Goal: Find contact information

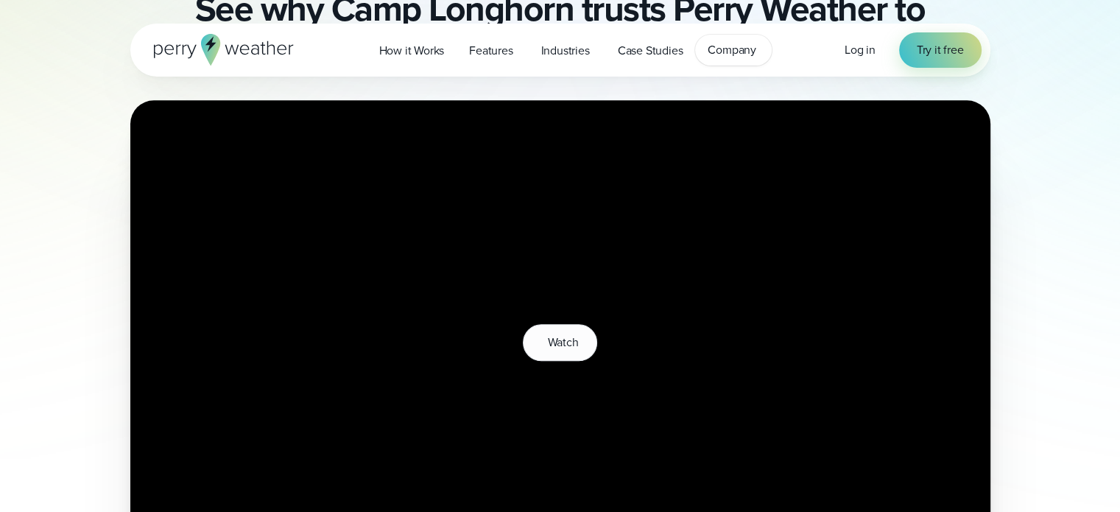
click at [748, 50] on span "Company" at bounding box center [732, 50] width 49 height 18
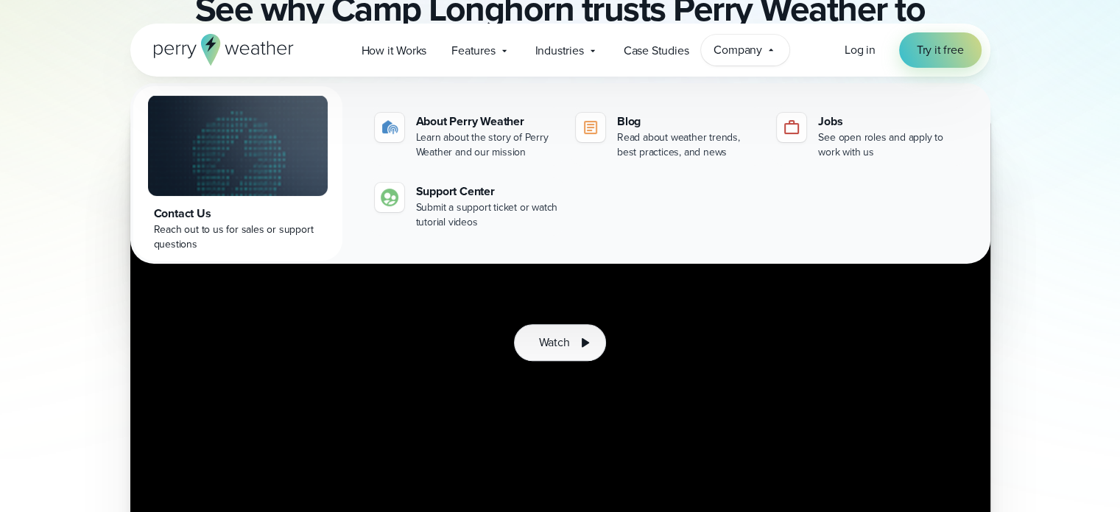
click at [197, 214] on div "Contact Us" at bounding box center [238, 214] width 168 height 18
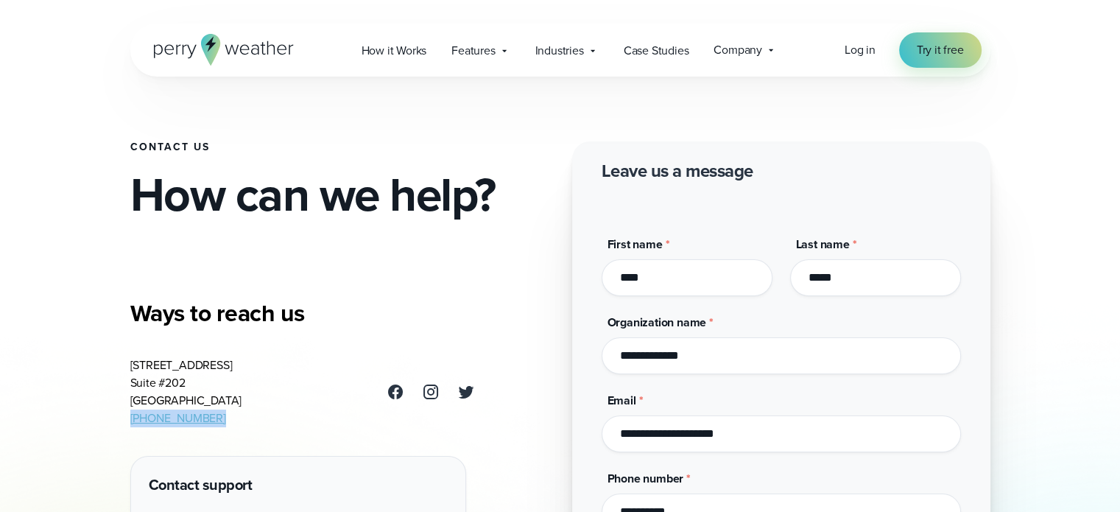
drag, startPoint x: 217, startPoint y: 415, endPoint x: 124, endPoint y: 415, distance: 92.8
click at [124, 415] on div "Contact Us How can we help? Ways to reach us [STREET_ADDRESS] [PHONE_NUMBER] Co…" at bounding box center [560, 353] width 1060 height 707
copy link "[PHONE_NUMBER]"
